Goal: Find specific page/section: Find specific page/section

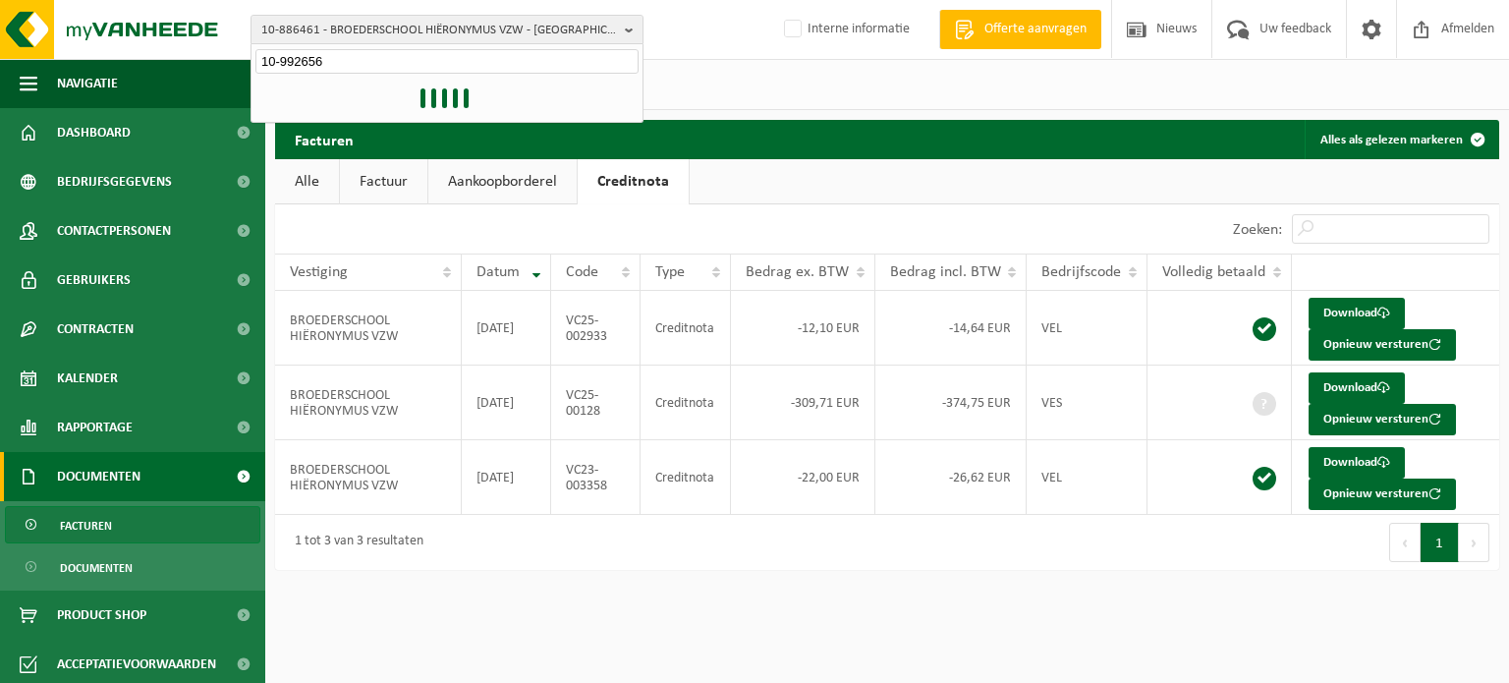
type input "10-992656"
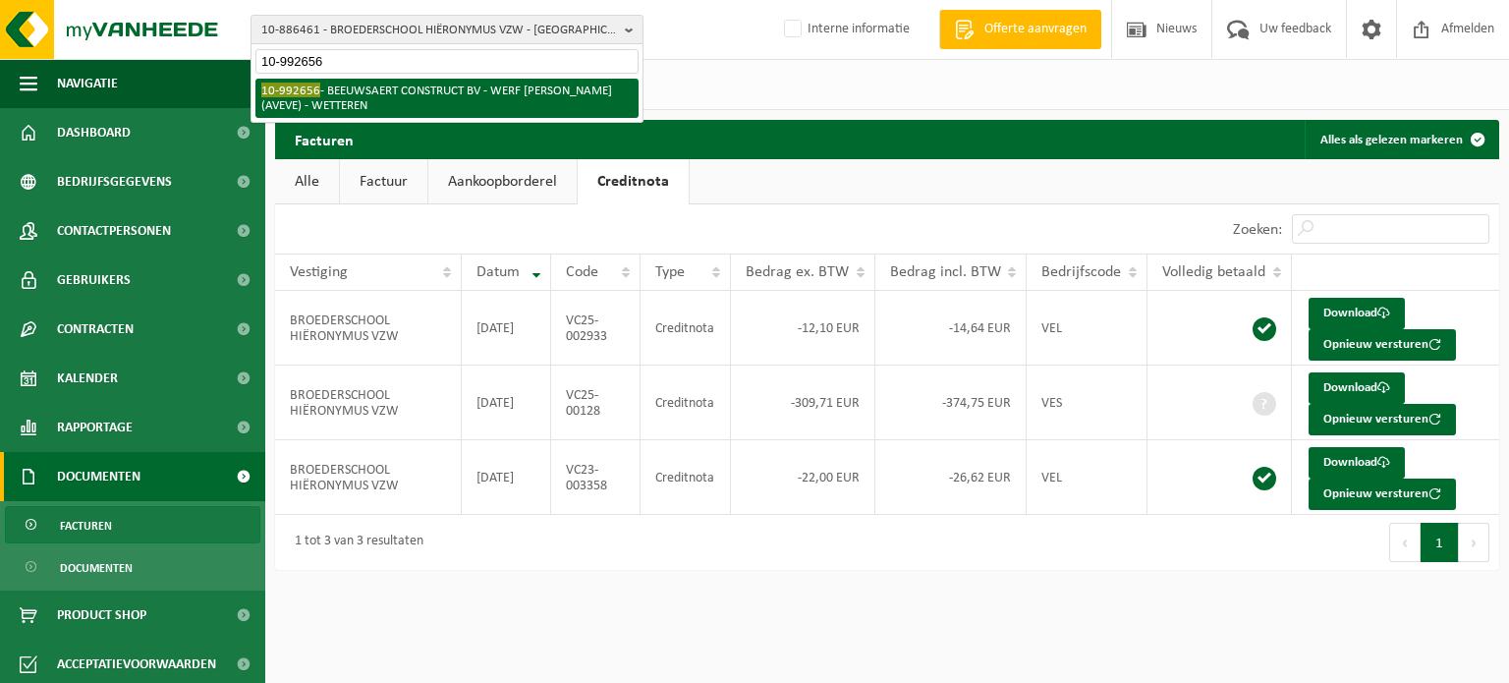
click at [400, 89] on li "10-992656 - BEEUWSAERT CONSTRUCT BV - WERF [PERSON_NAME] (AVEVE) - WETTEREN" at bounding box center [446, 98] width 383 height 39
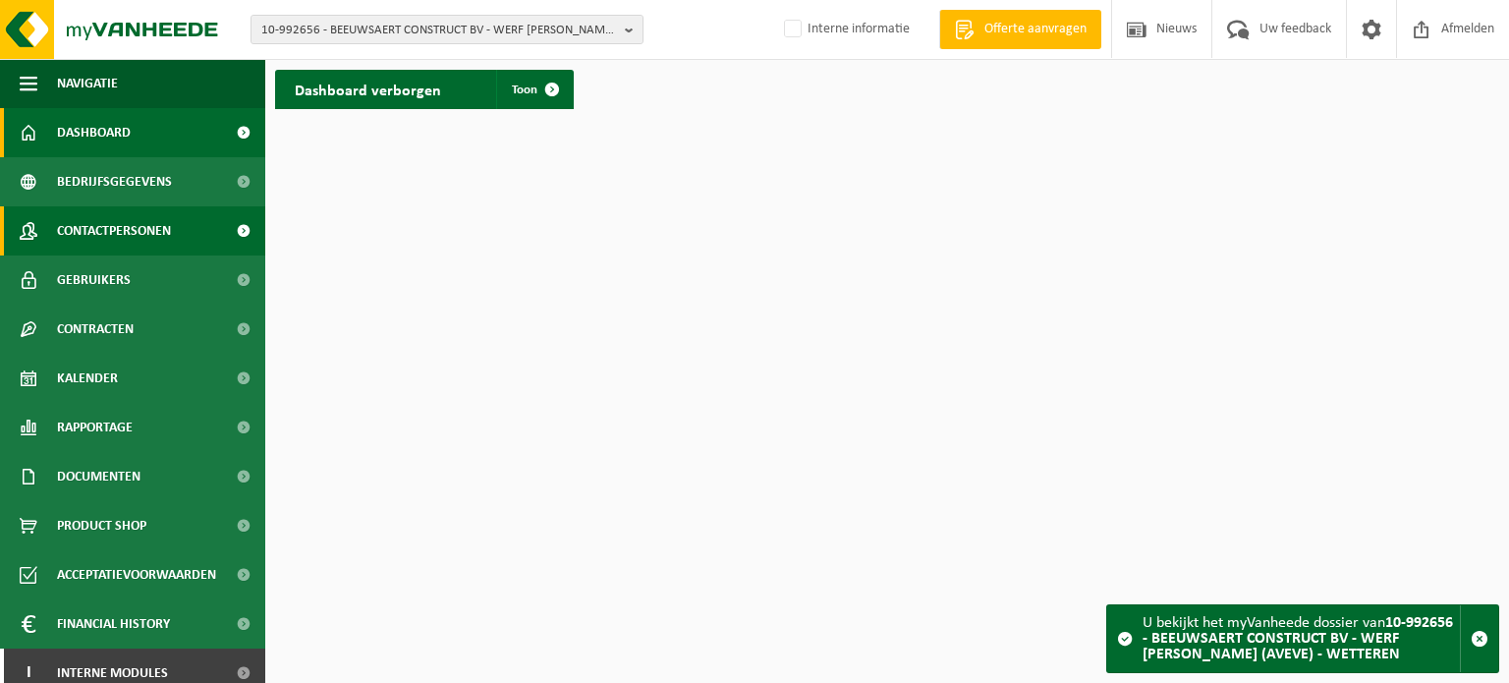
drag, startPoint x: 102, startPoint y: 224, endPoint x: 123, endPoint y: 230, distance: 21.5
click at [102, 224] on span "Contactpersonen" at bounding box center [114, 230] width 114 height 49
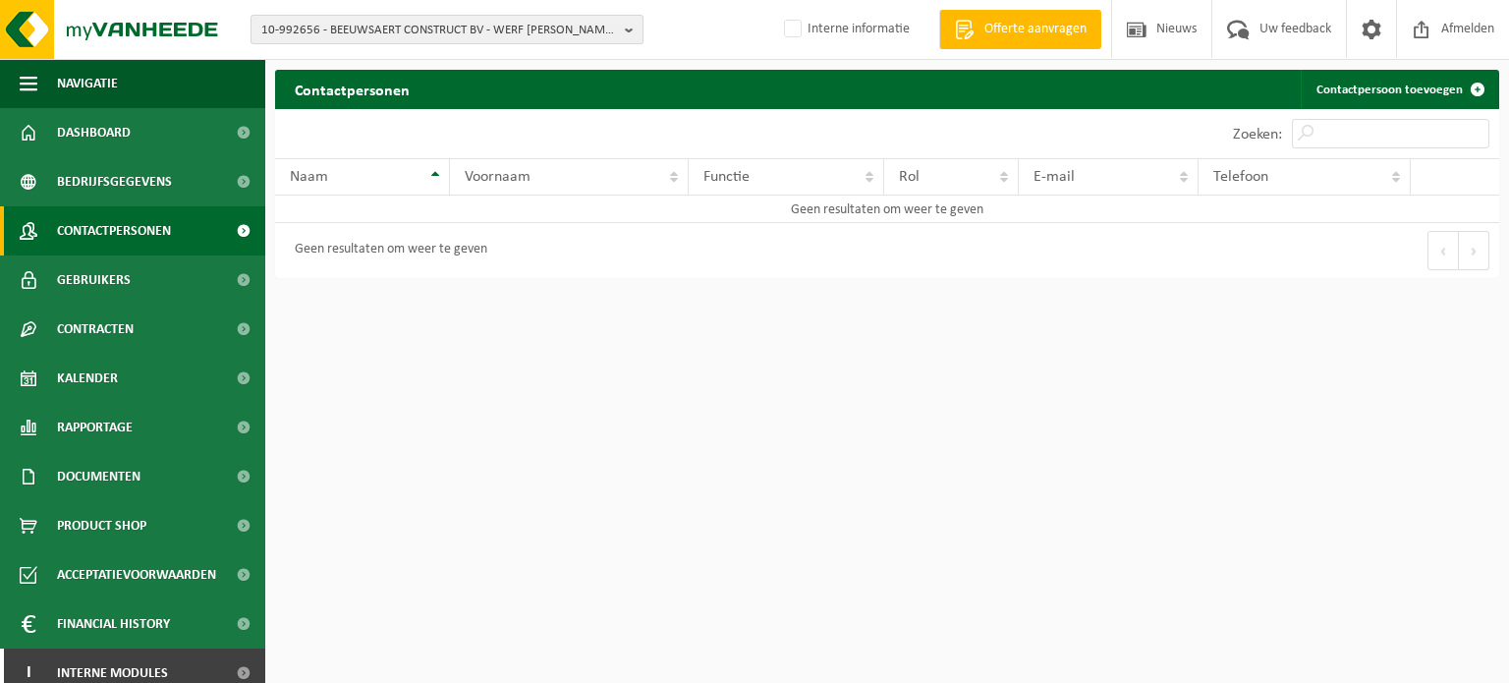
click at [628, 30] on b "button" at bounding box center [634, 30] width 18 height 28
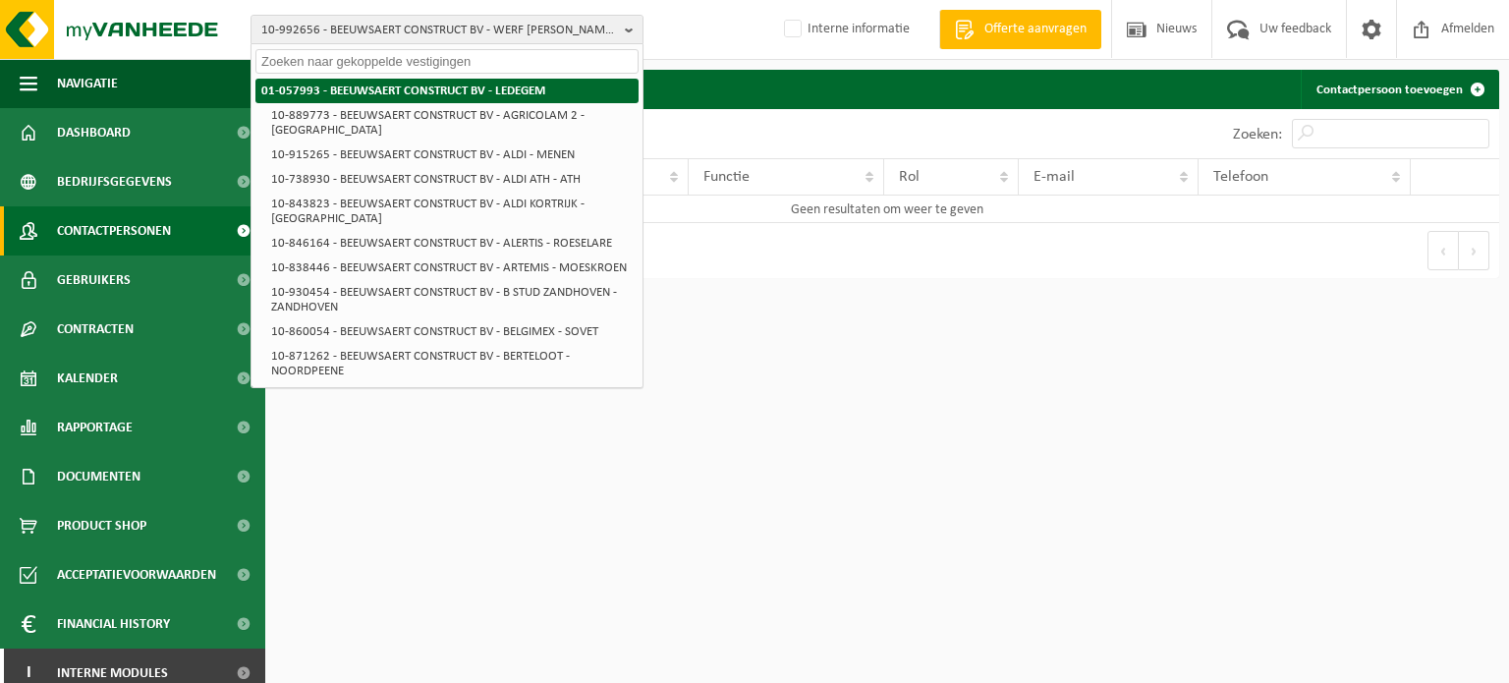
click at [404, 93] on strong "01-057993 - BEEUWSAERT CONSTRUCT BV - LEDEGEM" at bounding box center [403, 91] width 284 height 13
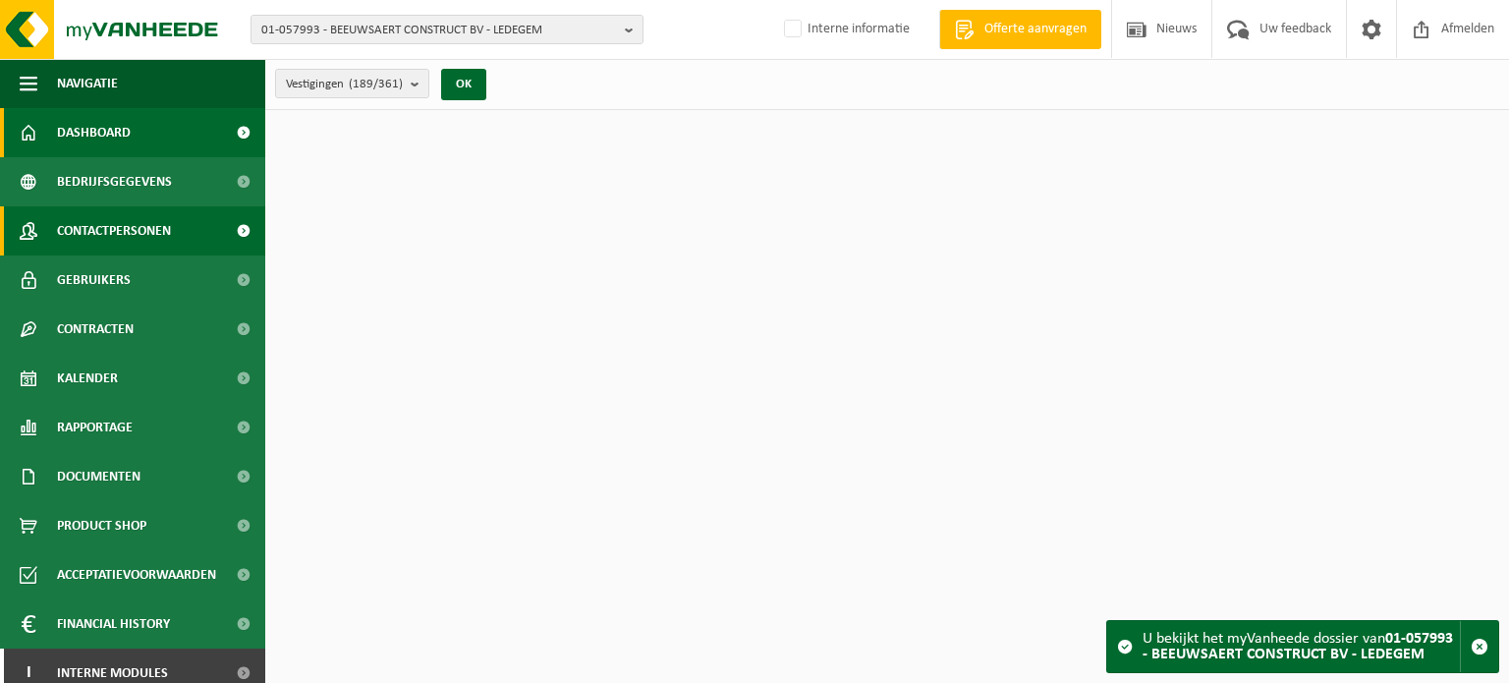
click at [142, 237] on span "Contactpersonen" at bounding box center [114, 230] width 114 height 49
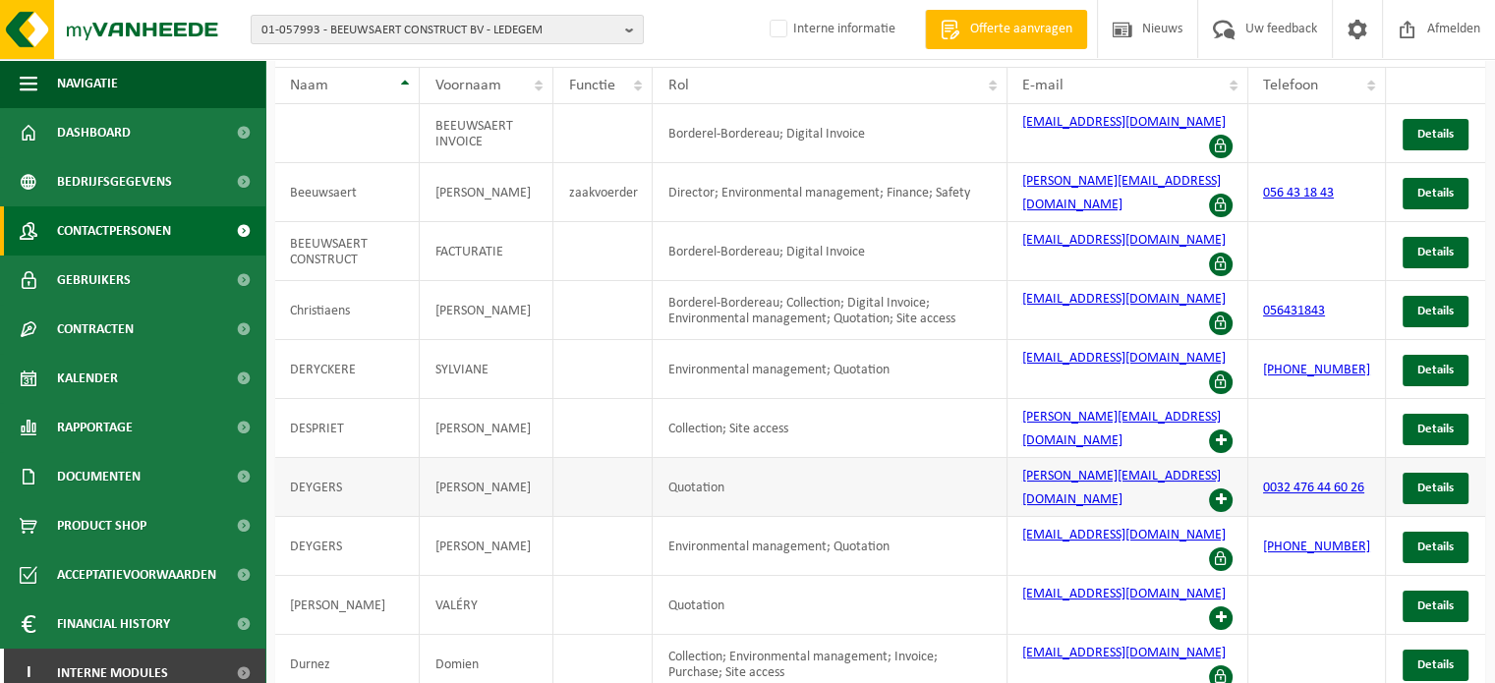
scroll to position [169, 0]
